Goal: Information Seeking & Learning: Learn about a topic

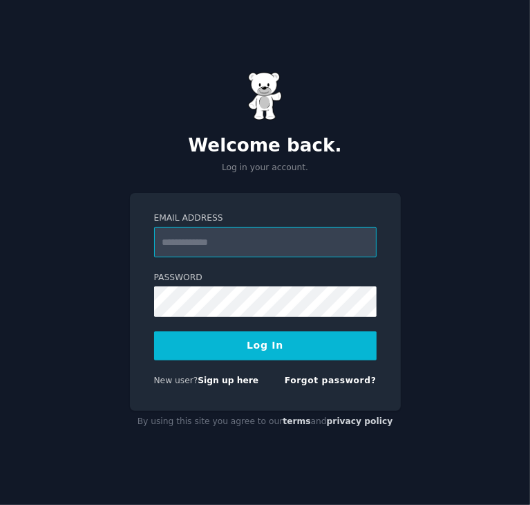
click at [306, 252] on input "Email Address" at bounding box center [265, 242] width 223 height 30
type input "**********"
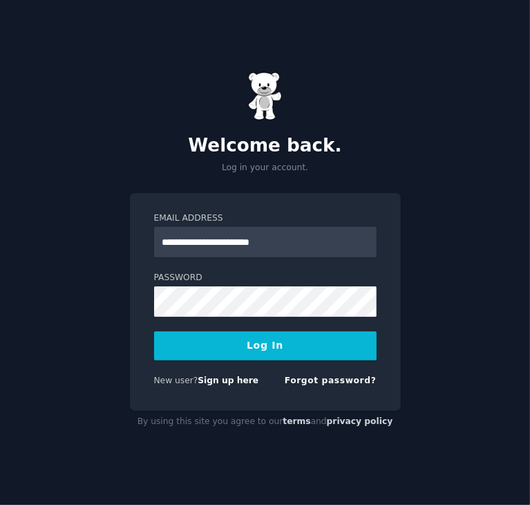
click at [295, 349] on button "Log In" at bounding box center [265, 345] width 223 height 29
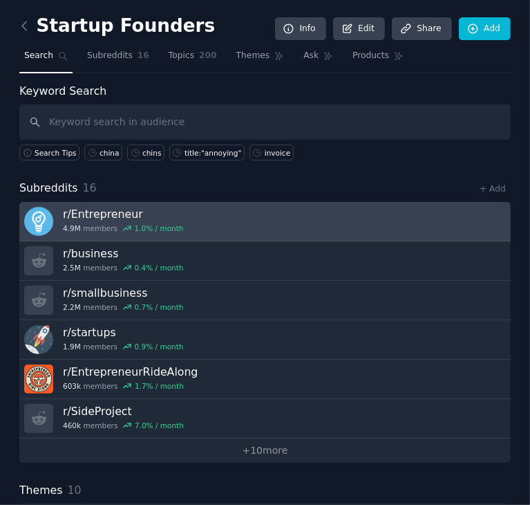
click at [104, 213] on h3 "r/ Entrepreneur" at bounding box center [123, 214] width 121 height 15
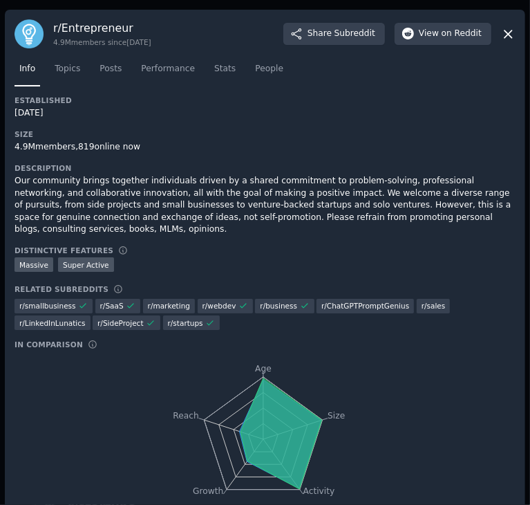
scroll to position [38, 0]
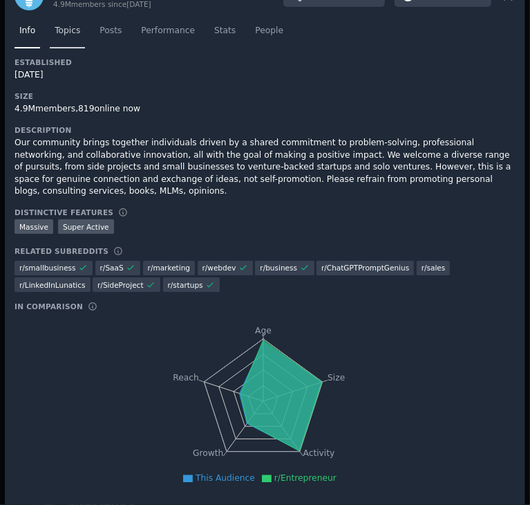
click at [55, 28] on span "Topics" at bounding box center [68, 31] width 26 height 12
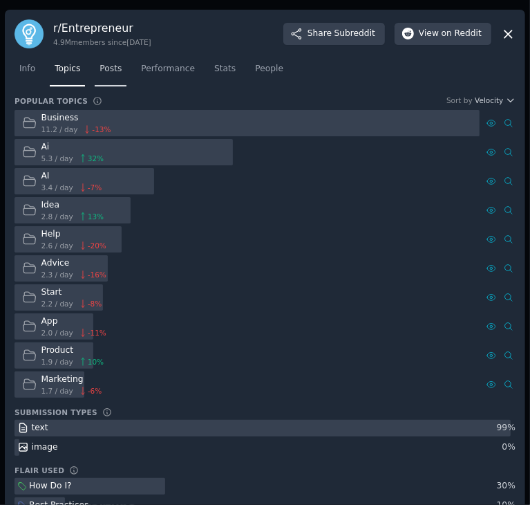
click at [106, 70] on span "Posts" at bounding box center [111, 69] width 22 height 12
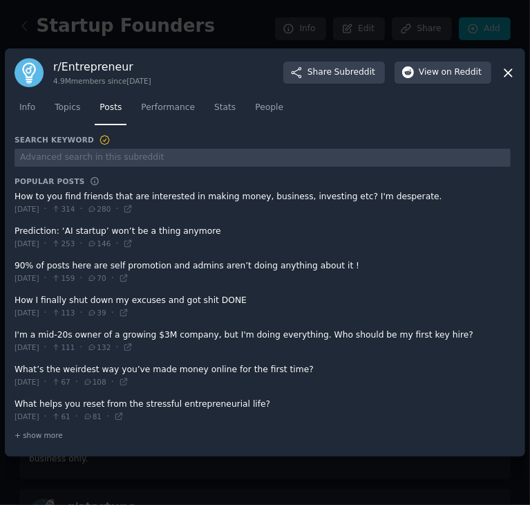
click at [180, 197] on span at bounding box center [263, 203] width 496 height 34
click at [41, 197] on span at bounding box center [263, 203] width 496 height 34
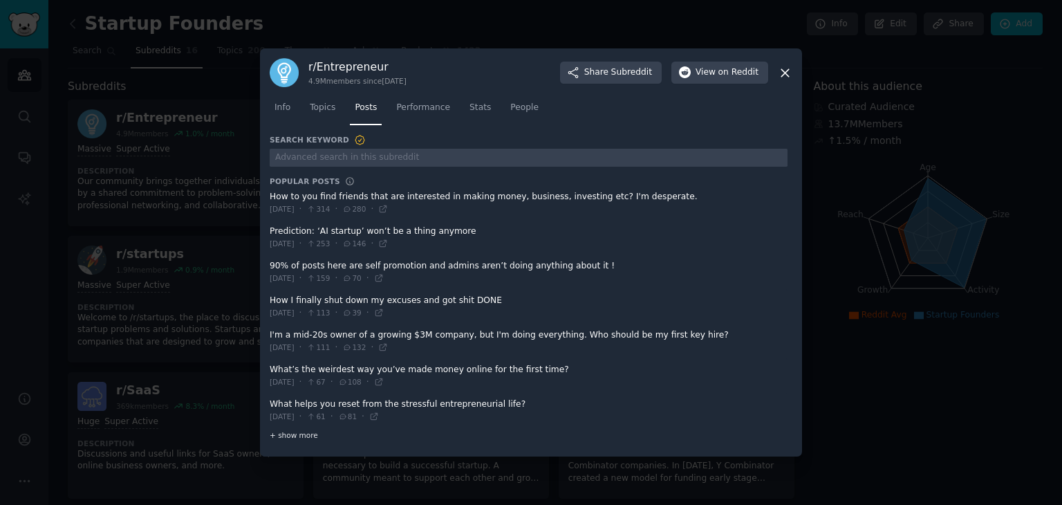
click at [292, 437] on span "+ show more" at bounding box center [294, 435] width 48 height 10
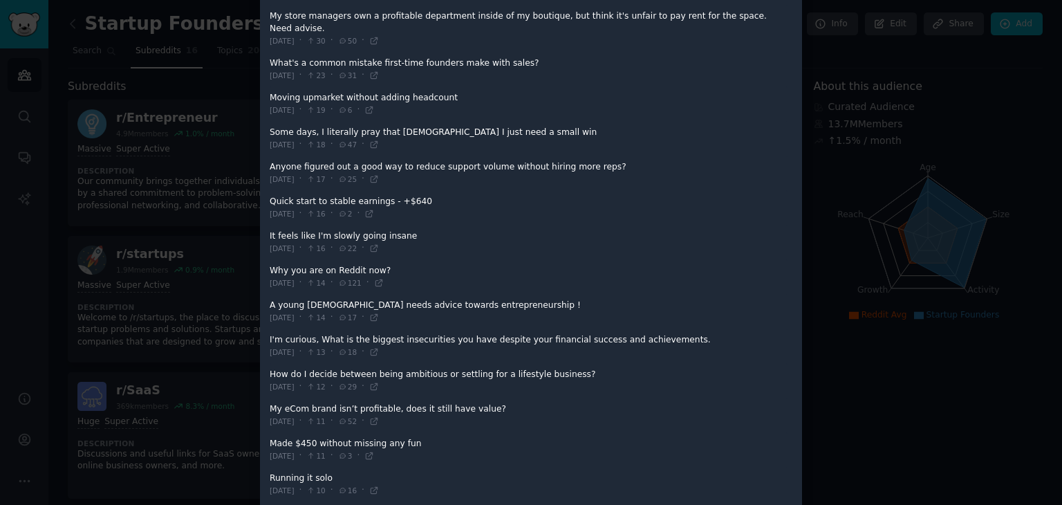
scroll to position [523, 0]
click at [364, 156] on span at bounding box center [529, 173] width 518 height 34
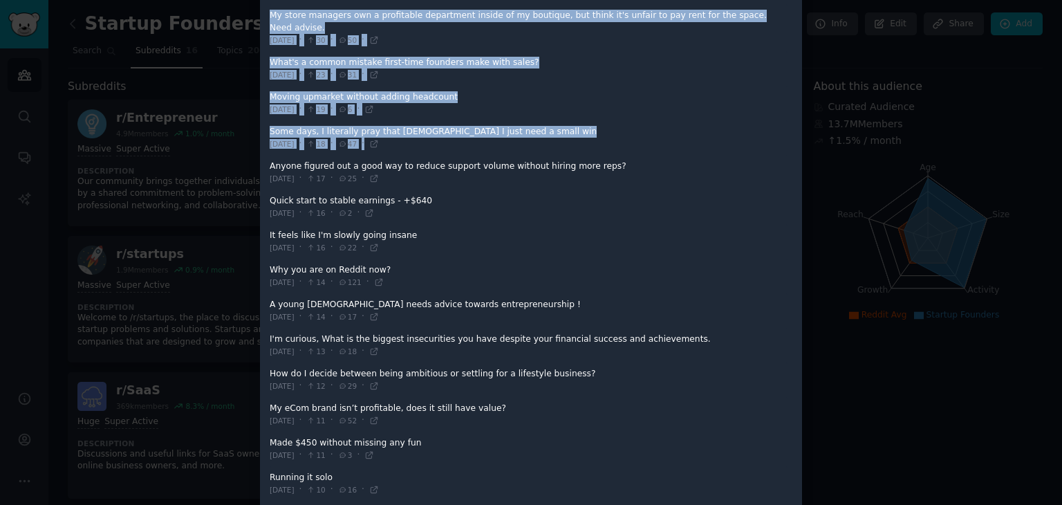
drag, startPoint x: 599, startPoint y: 149, endPoint x: 224, endPoint y: 152, distance: 374.7
click at [224, 152] on div "​ r/ Entrepreneur 4.9M members since 08/21/2008 Share Subreddit View on Reddit …" at bounding box center [531, 436] width 1052 height 1918
click at [224, 152] on div at bounding box center [531, 252] width 1062 height 505
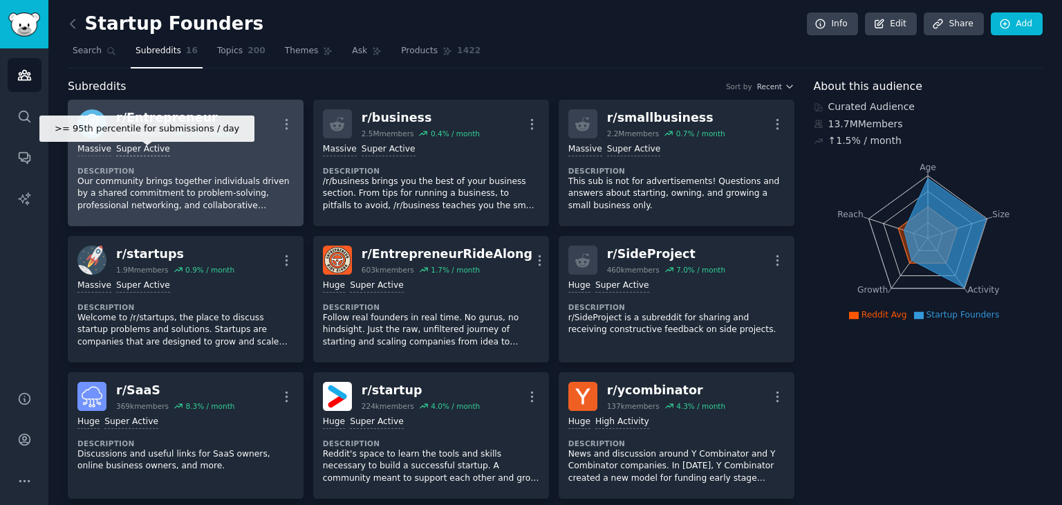
click at [153, 148] on div "Super Active" at bounding box center [143, 149] width 54 height 13
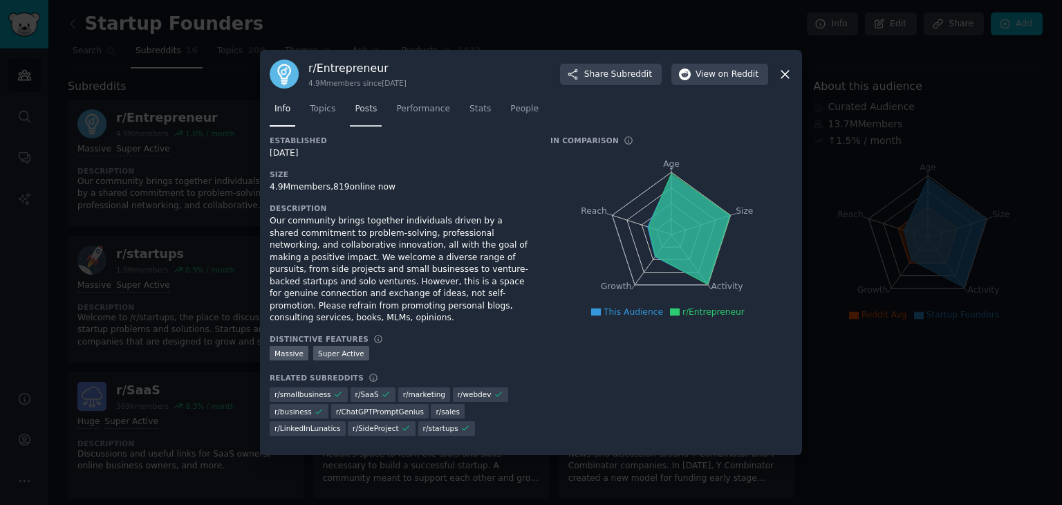
click at [359, 113] on span "Posts" at bounding box center [366, 109] width 22 height 12
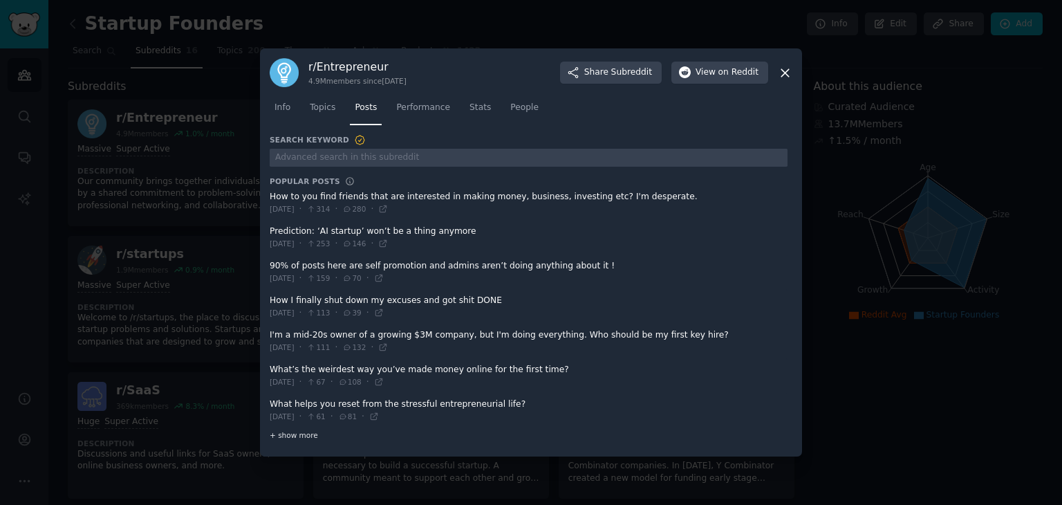
click at [296, 438] on span "+ show more" at bounding box center [294, 435] width 48 height 10
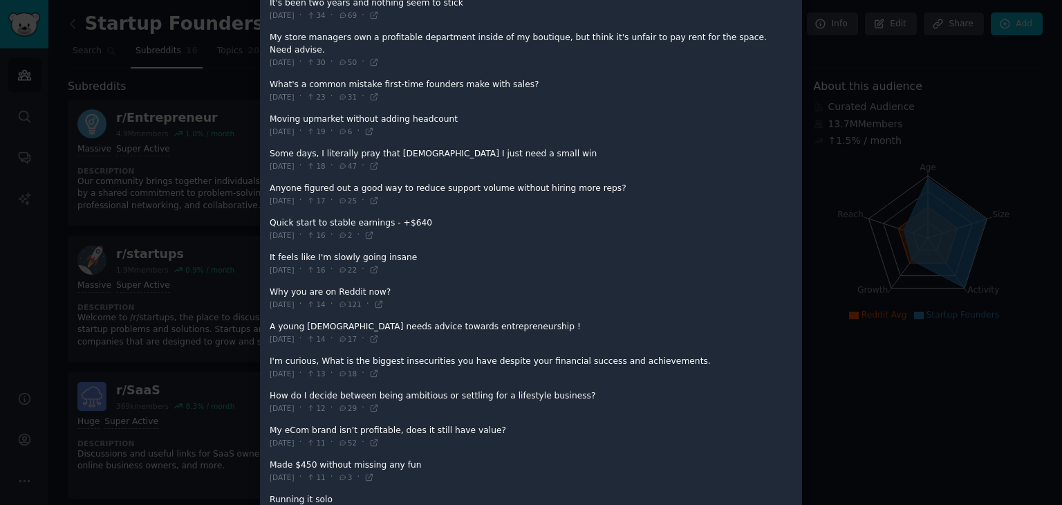
scroll to position [502, 0]
drag, startPoint x: 268, startPoint y: 171, endPoint x: 324, endPoint y: 167, distance: 55.5
click at [324, 176] on span at bounding box center [529, 193] width 518 height 34
click at [265, 169] on div "r/ Entrepreneur 4.9M members since 08/21/2008 Share Subreddit View on Reddit In…" at bounding box center [531, 457] width 542 height 1899
drag, startPoint x: 265, startPoint y: 169, endPoint x: 604, endPoint y: 166, distance: 338.1
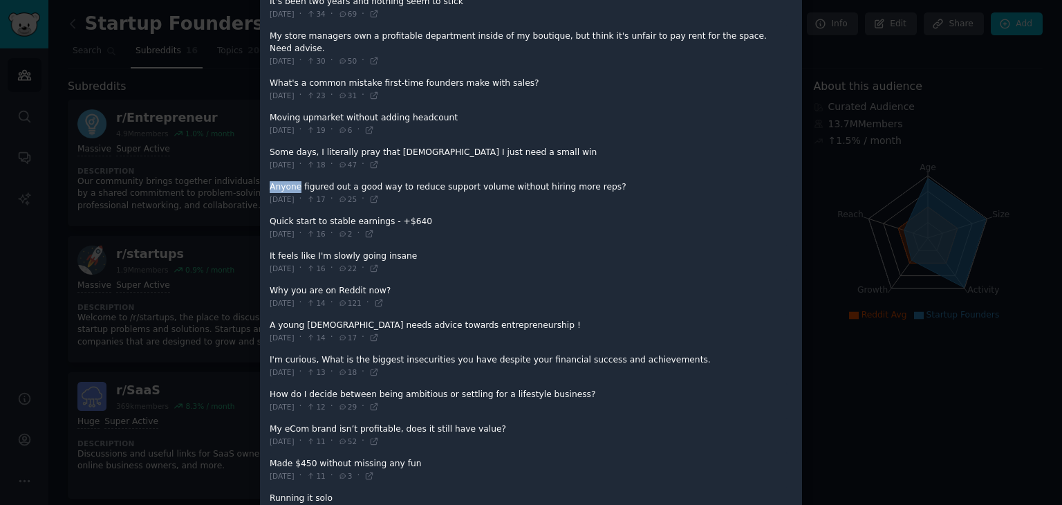
click at [530, 166] on div "r/ Entrepreneur 4.9M members since 08/21/2008 Share Subreddit View on Reddit In…" at bounding box center [531, 457] width 542 height 1899
click at [333, 176] on span at bounding box center [529, 193] width 518 height 34
drag, startPoint x: 274, startPoint y: 168, endPoint x: 400, endPoint y: 164, distance: 125.9
click at [400, 176] on span at bounding box center [529, 193] width 518 height 34
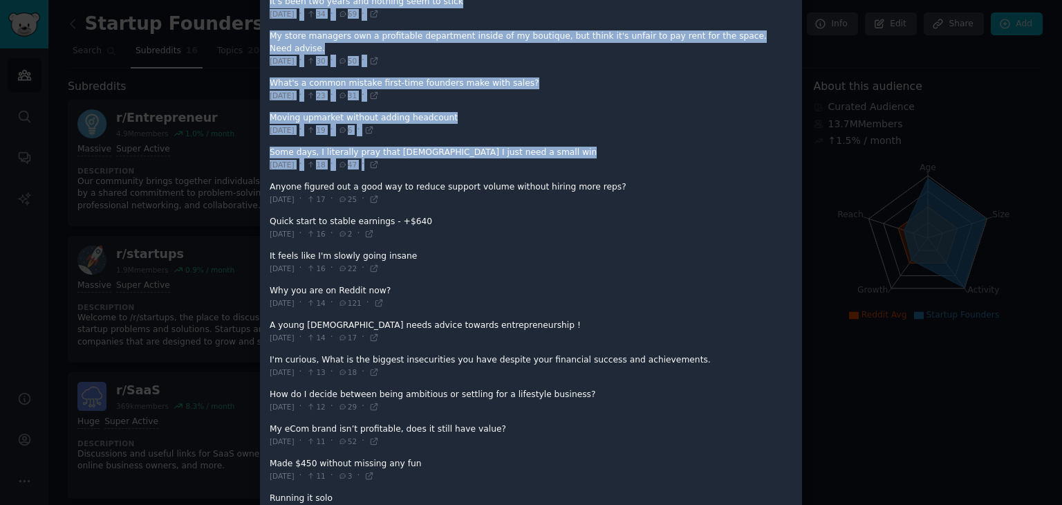
drag, startPoint x: 590, startPoint y: 167, endPoint x: 219, endPoint y: 167, distance: 371.2
click at [219, 167] on div "​ r/ Entrepreneur 4.9M members since 08/21/2008 Share Subreddit View on Reddit …" at bounding box center [531, 457] width 1052 height 1918
click at [530, 176] on span at bounding box center [529, 193] width 518 height 34
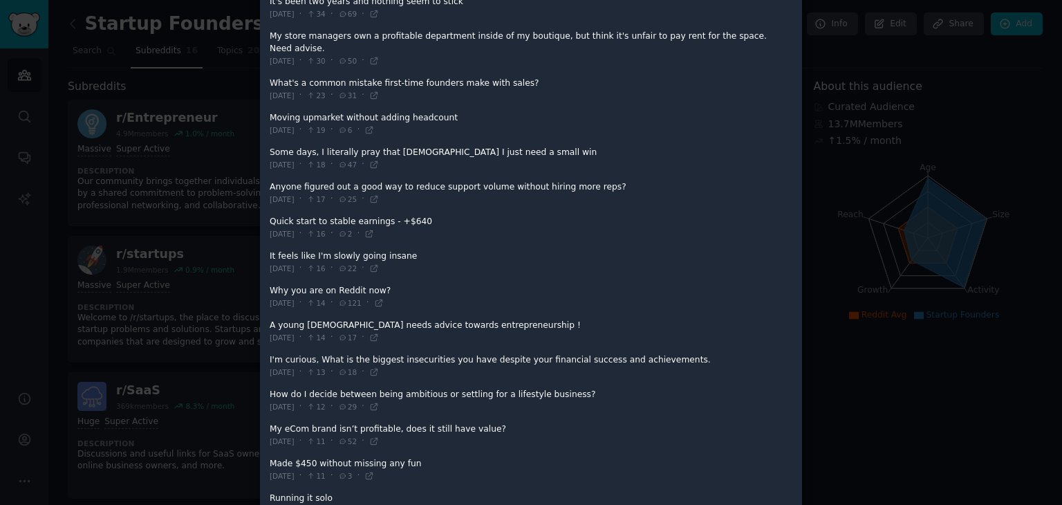
drag, startPoint x: 600, startPoint y: 173, endPoint x: 271, endPoint y: 172, distance: 329.1
click at [271, 176] on span at bounding box center [529, 193] width 518 height 34
drag, startPoint x: 271, startPoint y: 172, endPoint x: 587, endPoint y: 167, distance: 316.0
click at [530, 176] on span at bounding box center [529, 193] width 518 height 34
drag, startPoint x: 270, startPoint y: 183, endPoint x: 593, endPoint y: 167, distance: 324.0
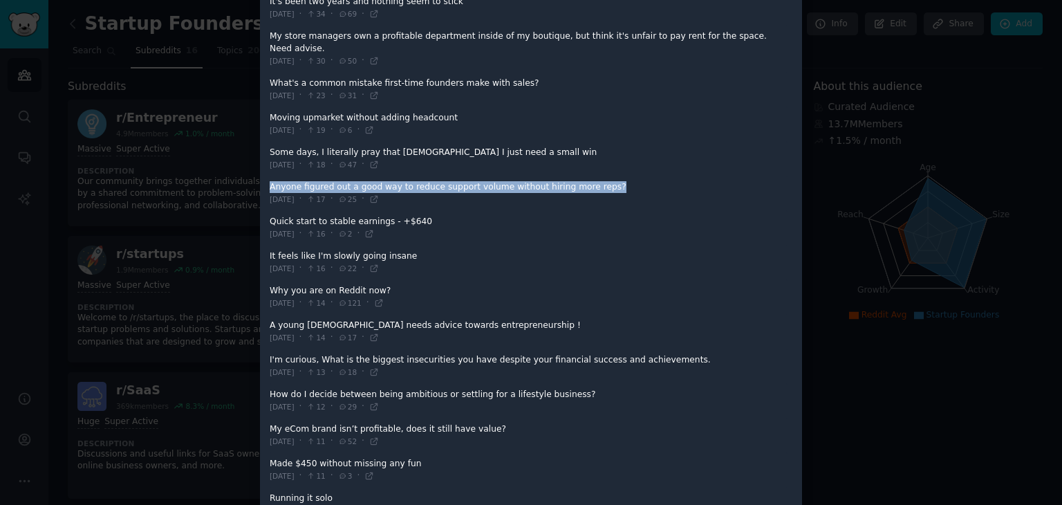
click at [530, 181] on div "Anyone figured out a good way to reduce support volume without hiring more reps…" at bounding box center [529, 193] width 518 height 24
copy div "Anyone figured out a good way to reduce support volume without hiring more reps?"
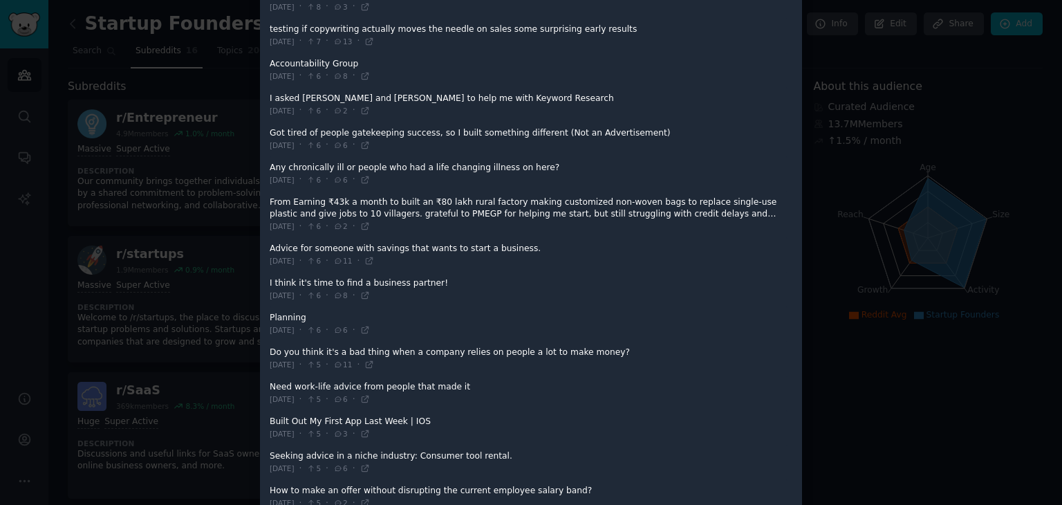
scroll to position [1394, 0]
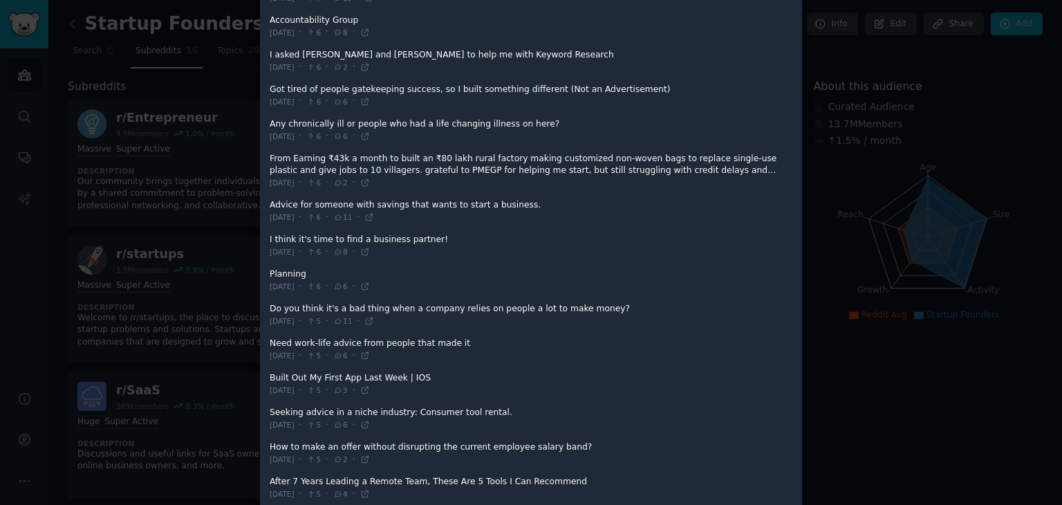
click at [530, 69] on div at bounding box center [531, 252] width 1062 height 505
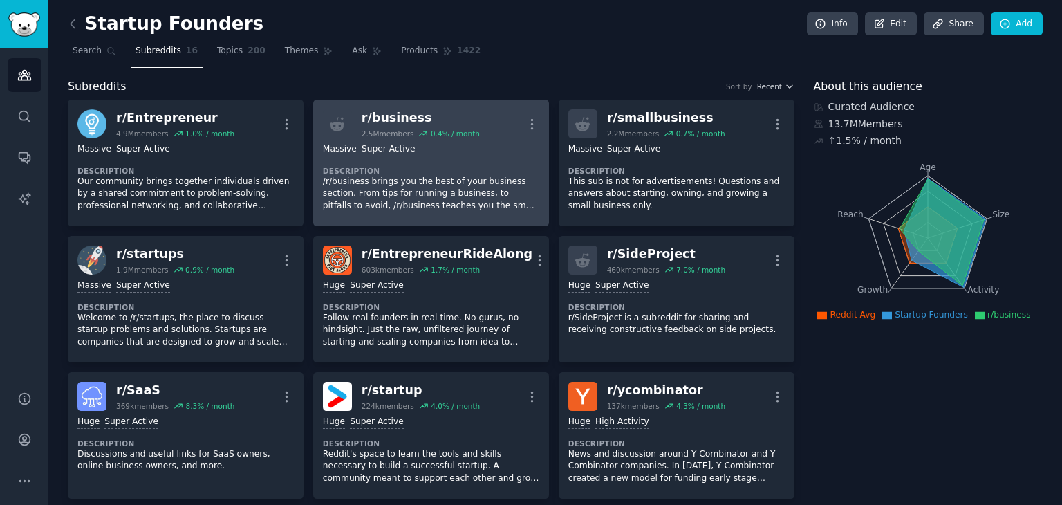
click at [411, 166] on dt "Description" at bounding box center [431, 171] width 216 height 10
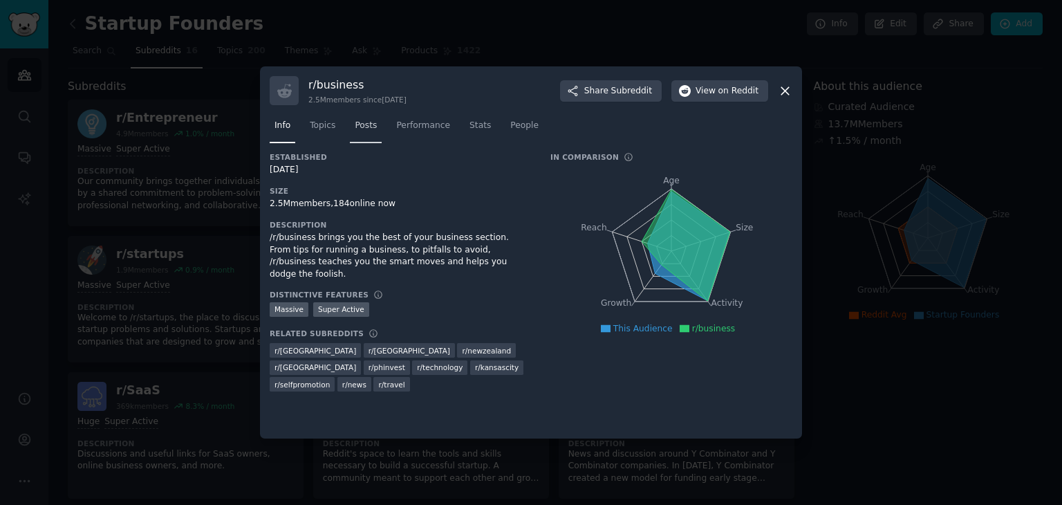
click at [360, 124] on span "Posts" at bounding box center [366, 126] width 22 height 12
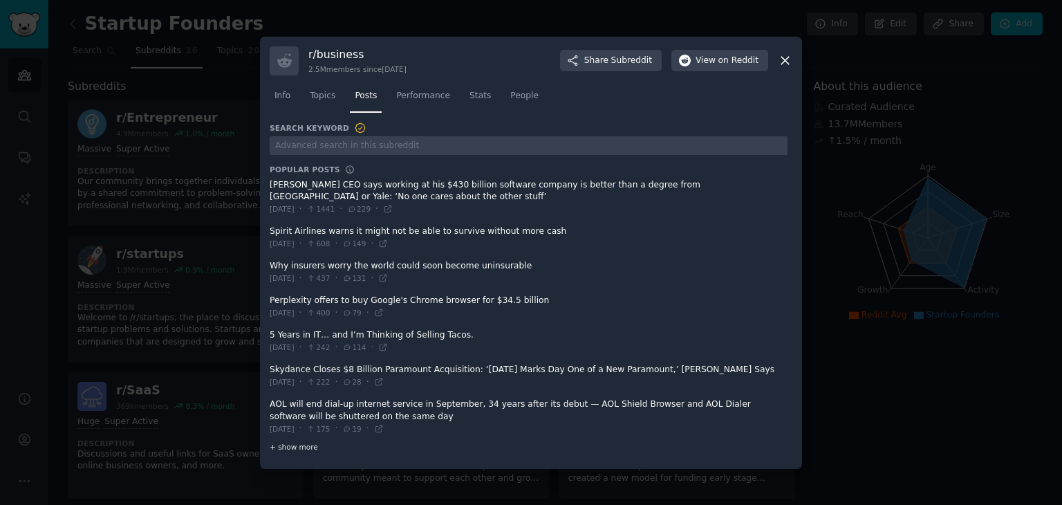
click at [293, 442] on span "+ show more" at bounding box center [294, 447] width 48 height 10
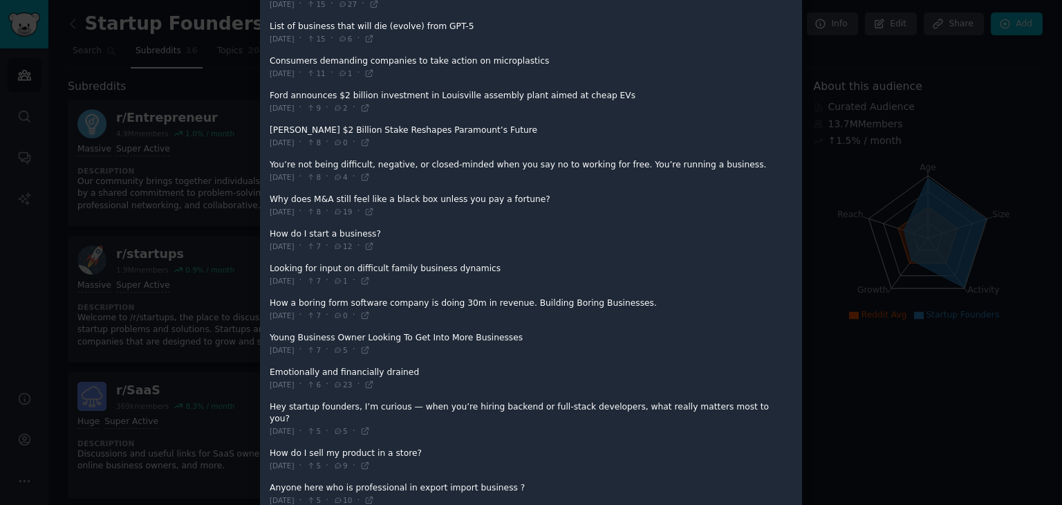
scroll to position [1002, 0]
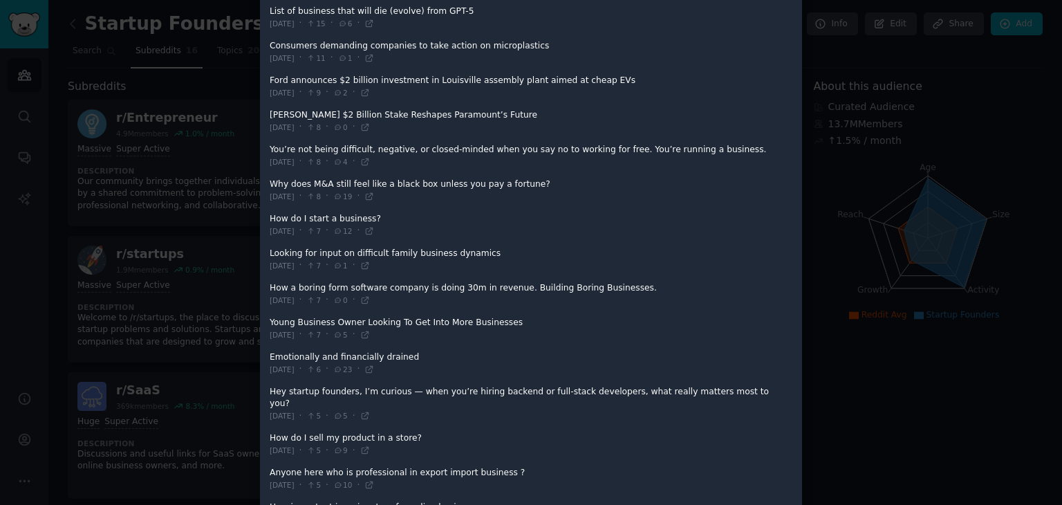
click at [530, 161] on div at bounding box center [531, 252] width 1062 height 505
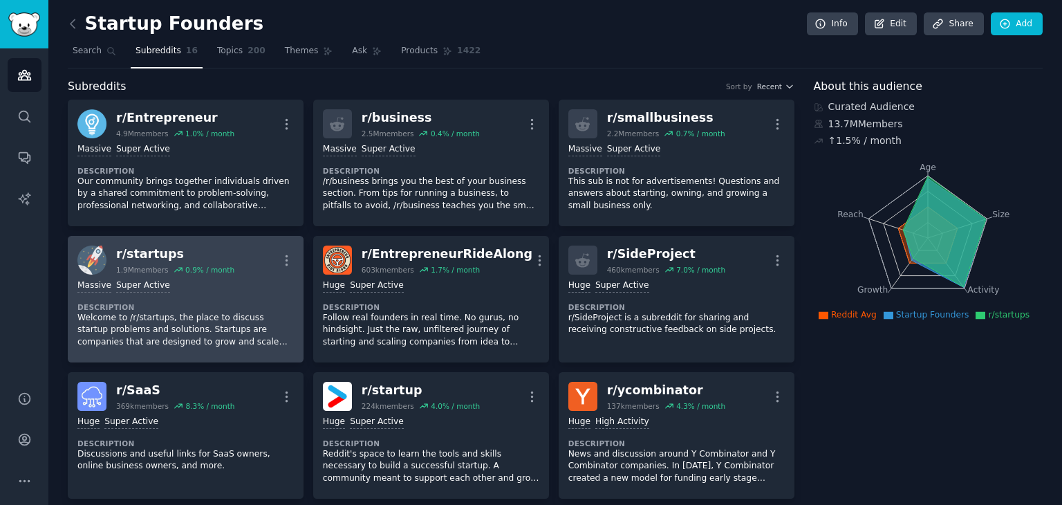
click at [129, 252] on div "r/ startups" at bounding box center [175, 253] width 118 height 17
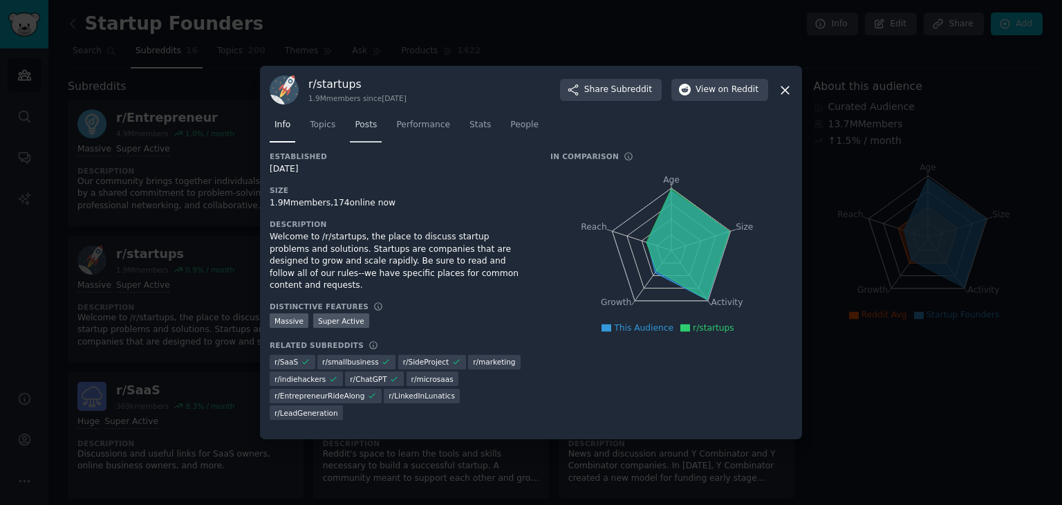
click at [359, 133] on link "Posts" at bounding box center [366, 128] width 32 height 28
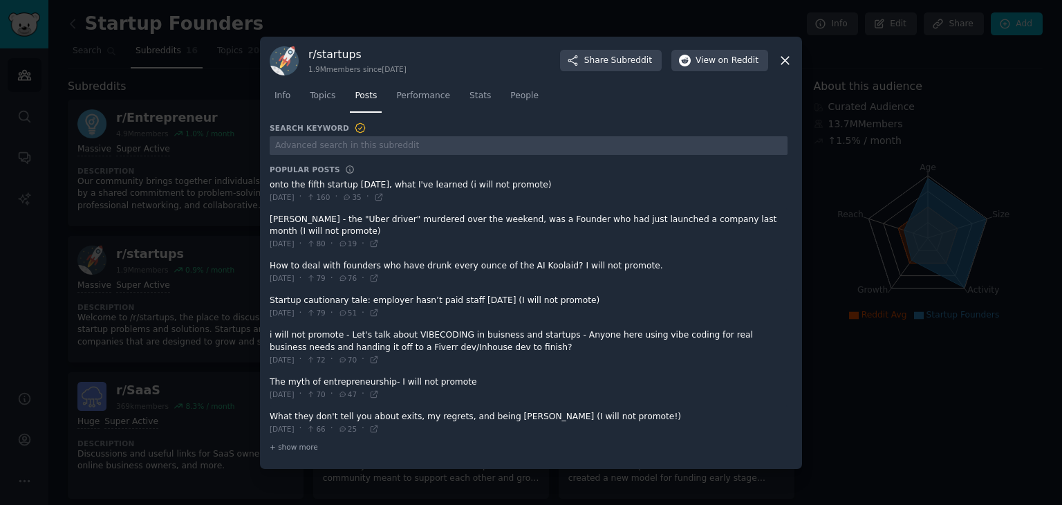
click at [530, 211] on div at bounding box center [531, 252] width 1062 height 505
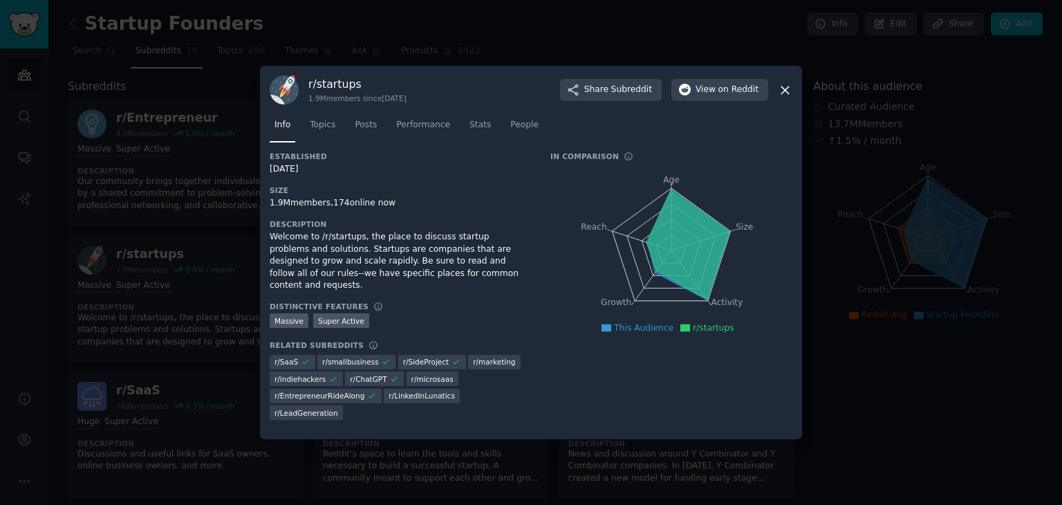
click at [530, 92] on icon at bounding box center [785, 90] width 15 height 15
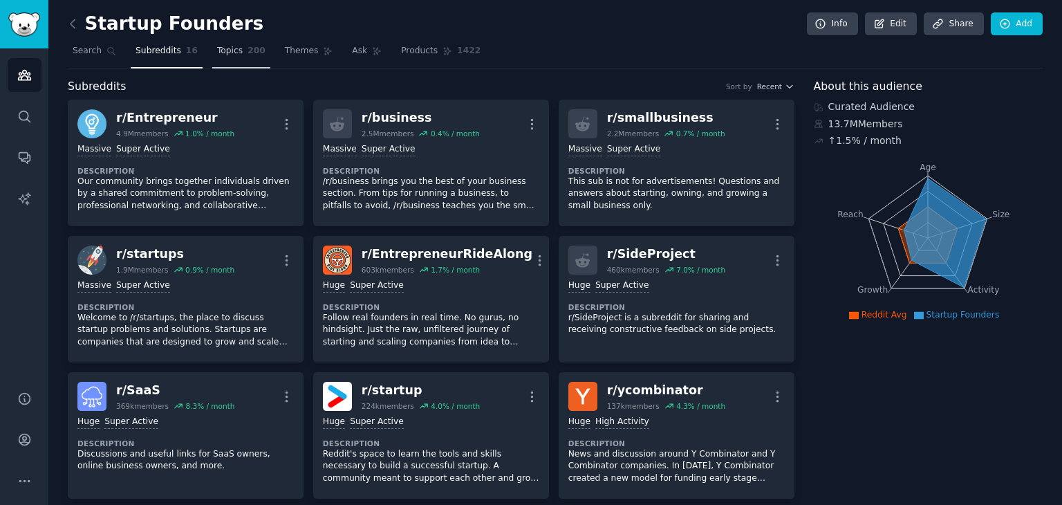
click at [227, 48] on span "Topics" at bounding box center [230, 51] width 26 height 12
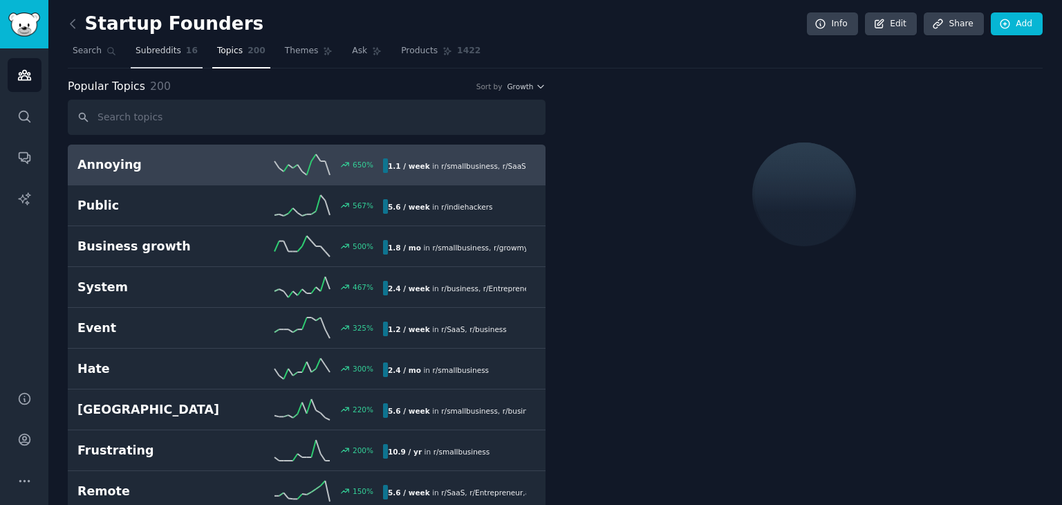
click at [169, 49] on span "Subreddits" at bounding box center [159, 51] width 46 height 12
